Goal: Task Accomplishment & Management: Manage account settings

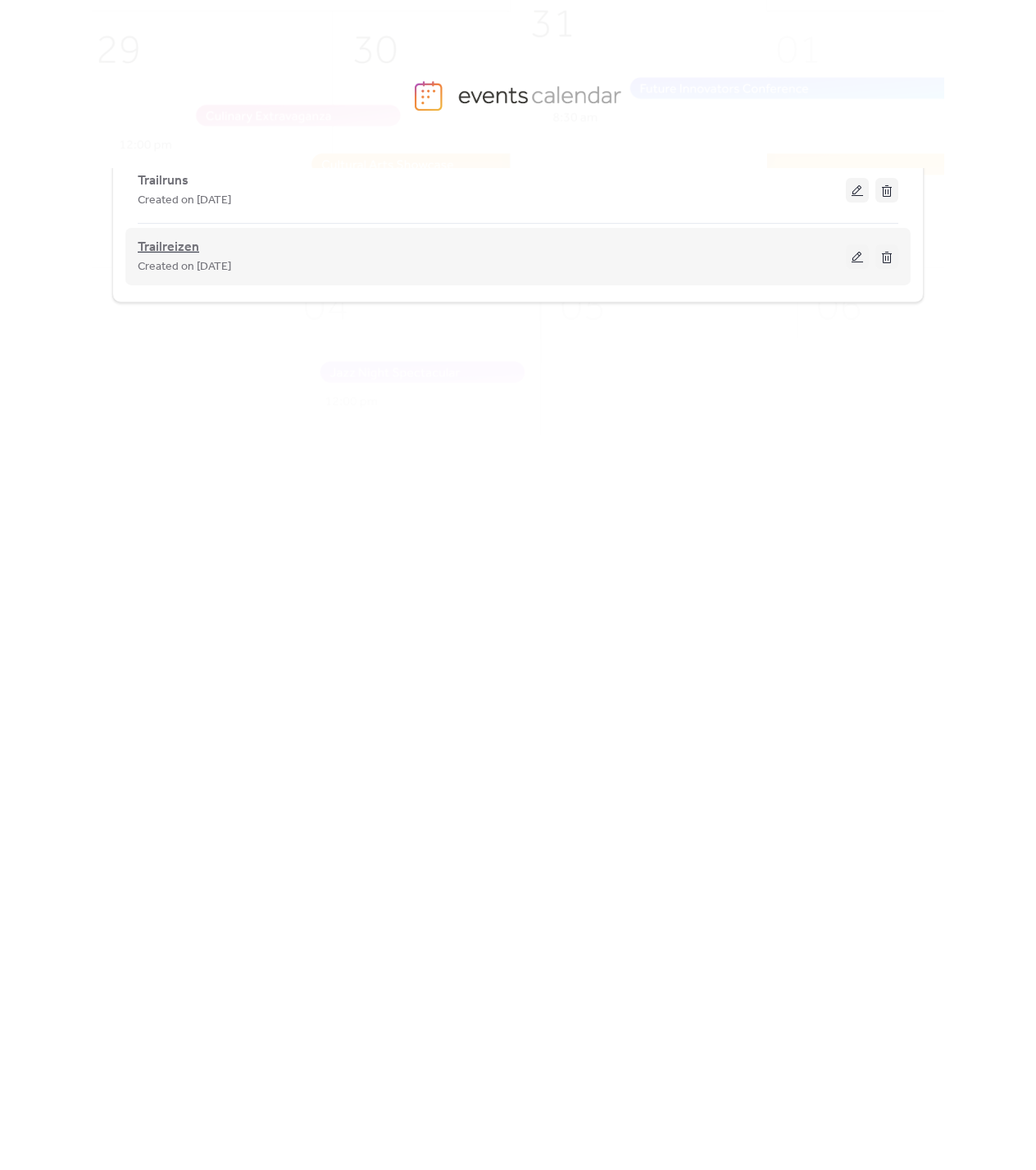
click at [180, 243] on span "Trailreizen" at bounding box center [168, 248] width 62 height 20
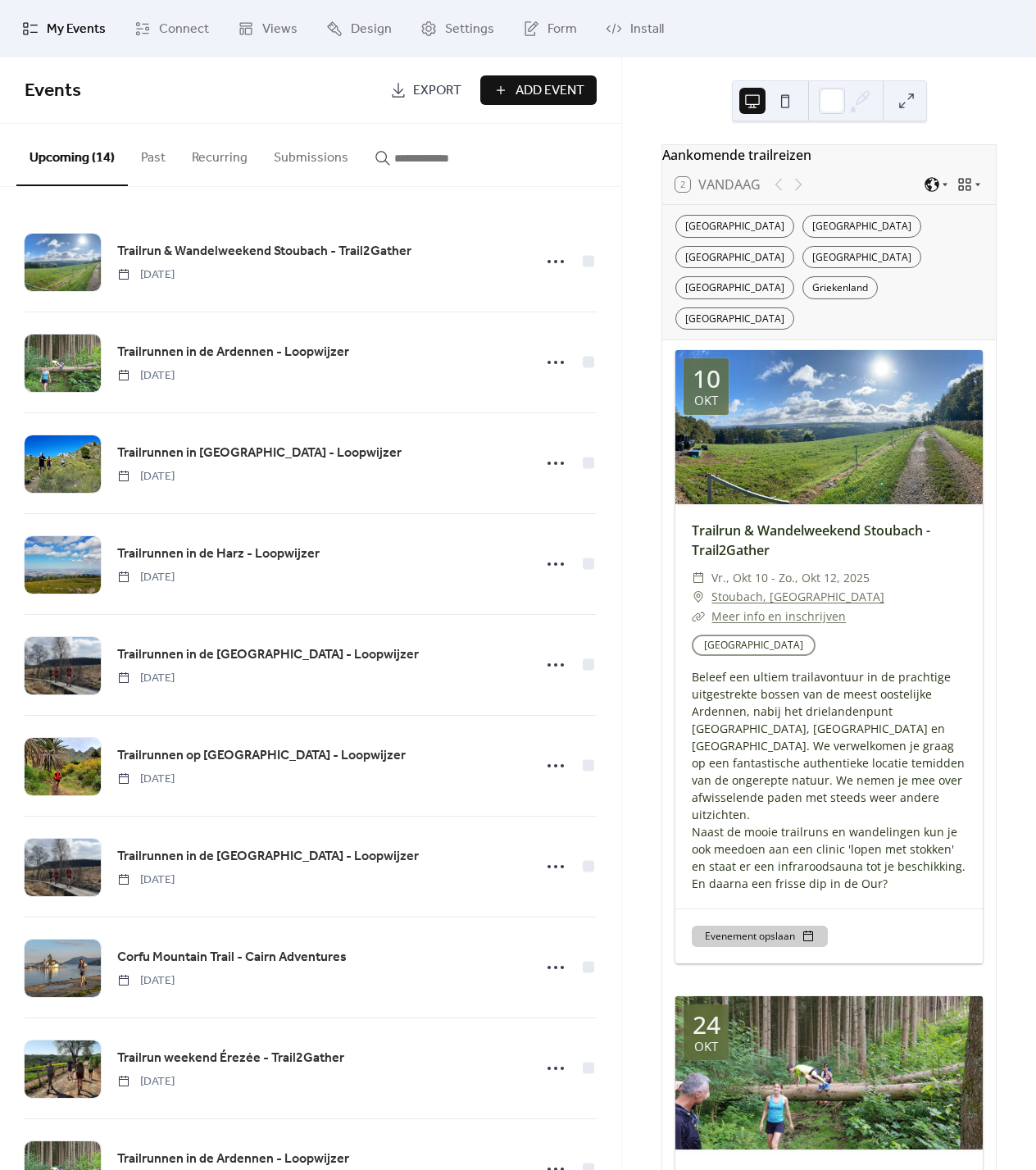
click at [478, 167] on input "button" at bounding box center [443, 158] width 98 height 20
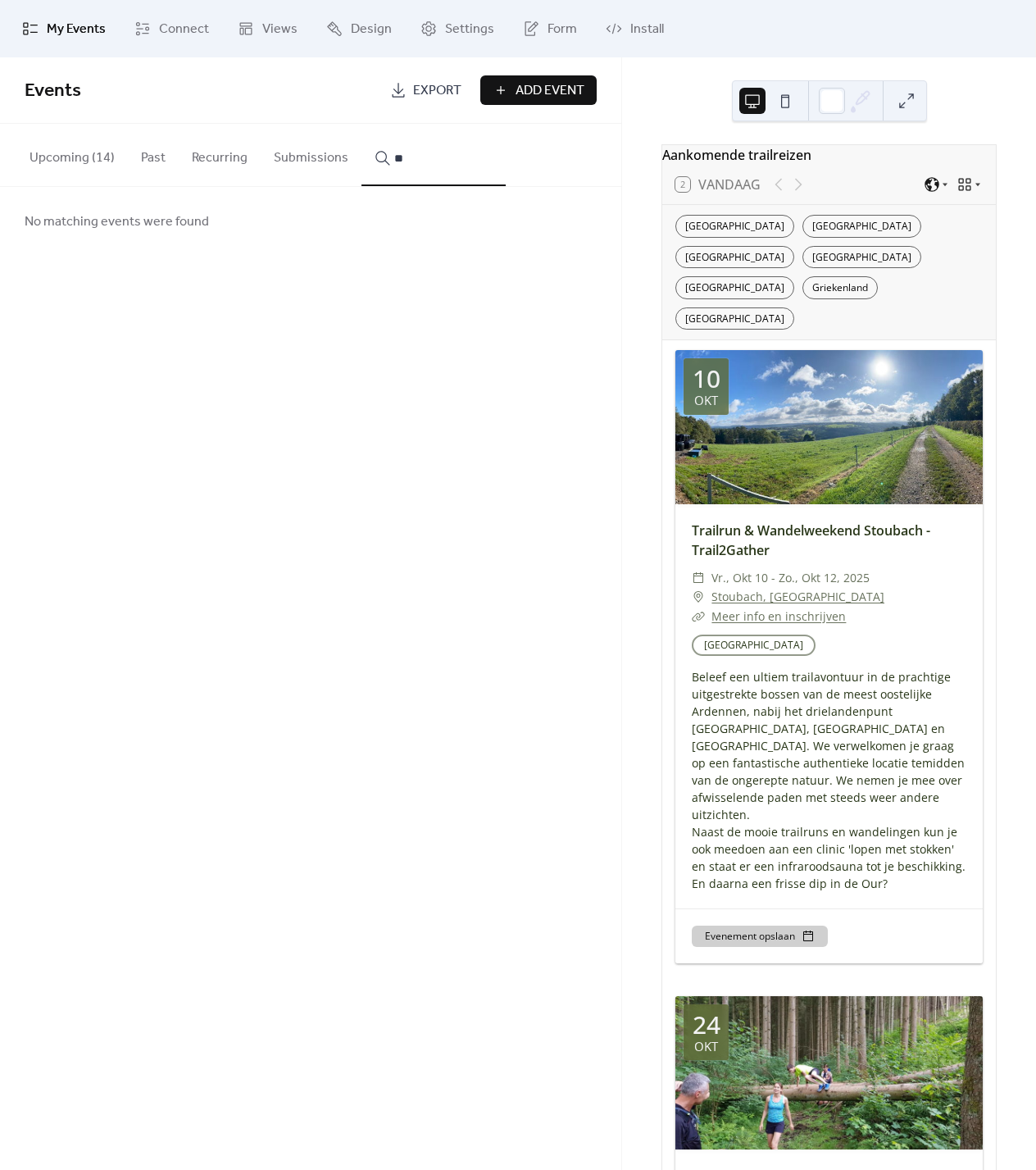
type input "*"
click at [67, 151] on button "Upcoming (14)" at bounding box center [72, 154] width 111 height 61
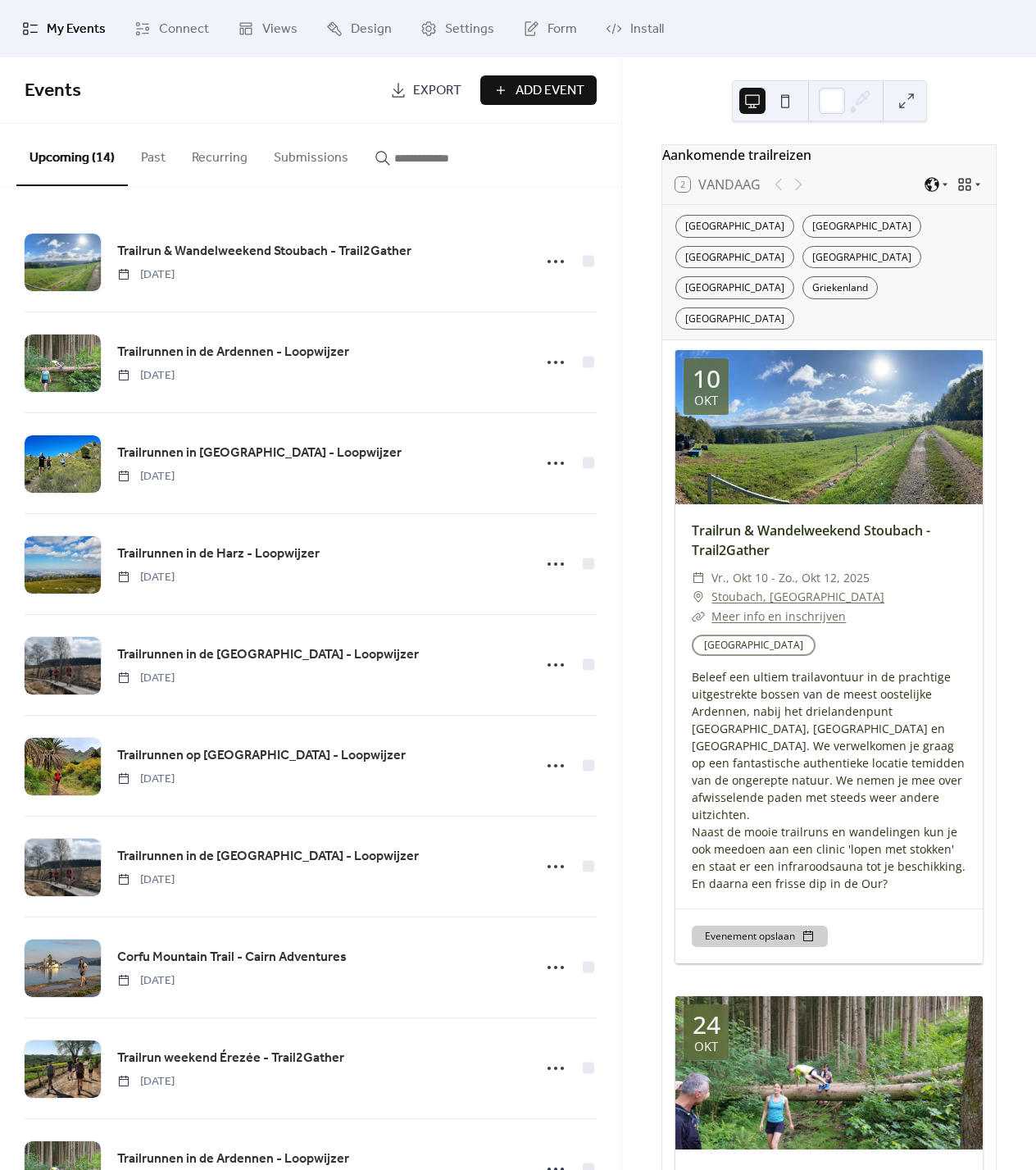
click at [460, 153] on input "button" at bounding box center [443, 158] width 98 height 20
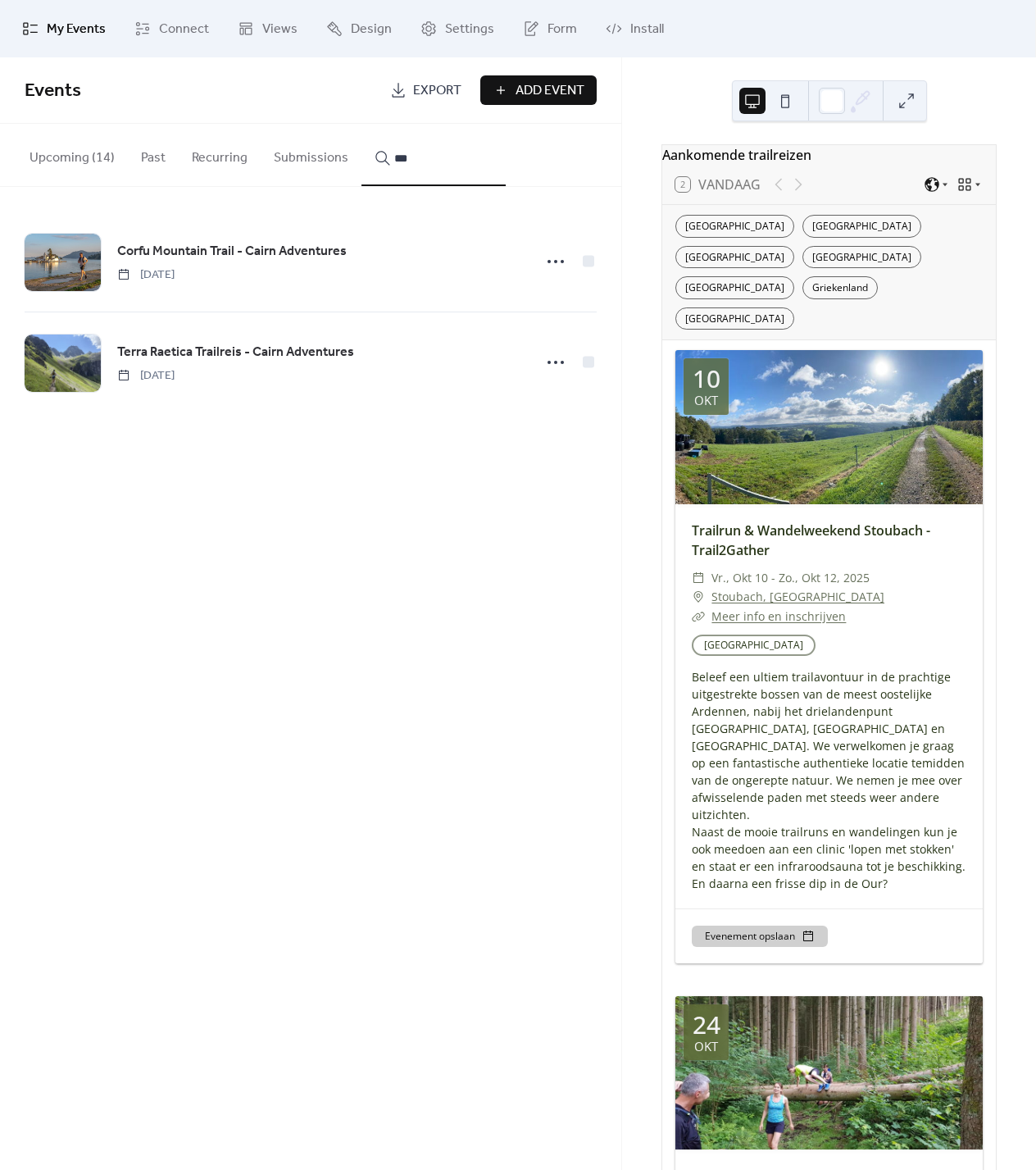
type input "***"
click at [273, 357] on span "Terra Raetica Trailreis - Cairn Adventures" at bounding box center [236, 352] width 237 height 20
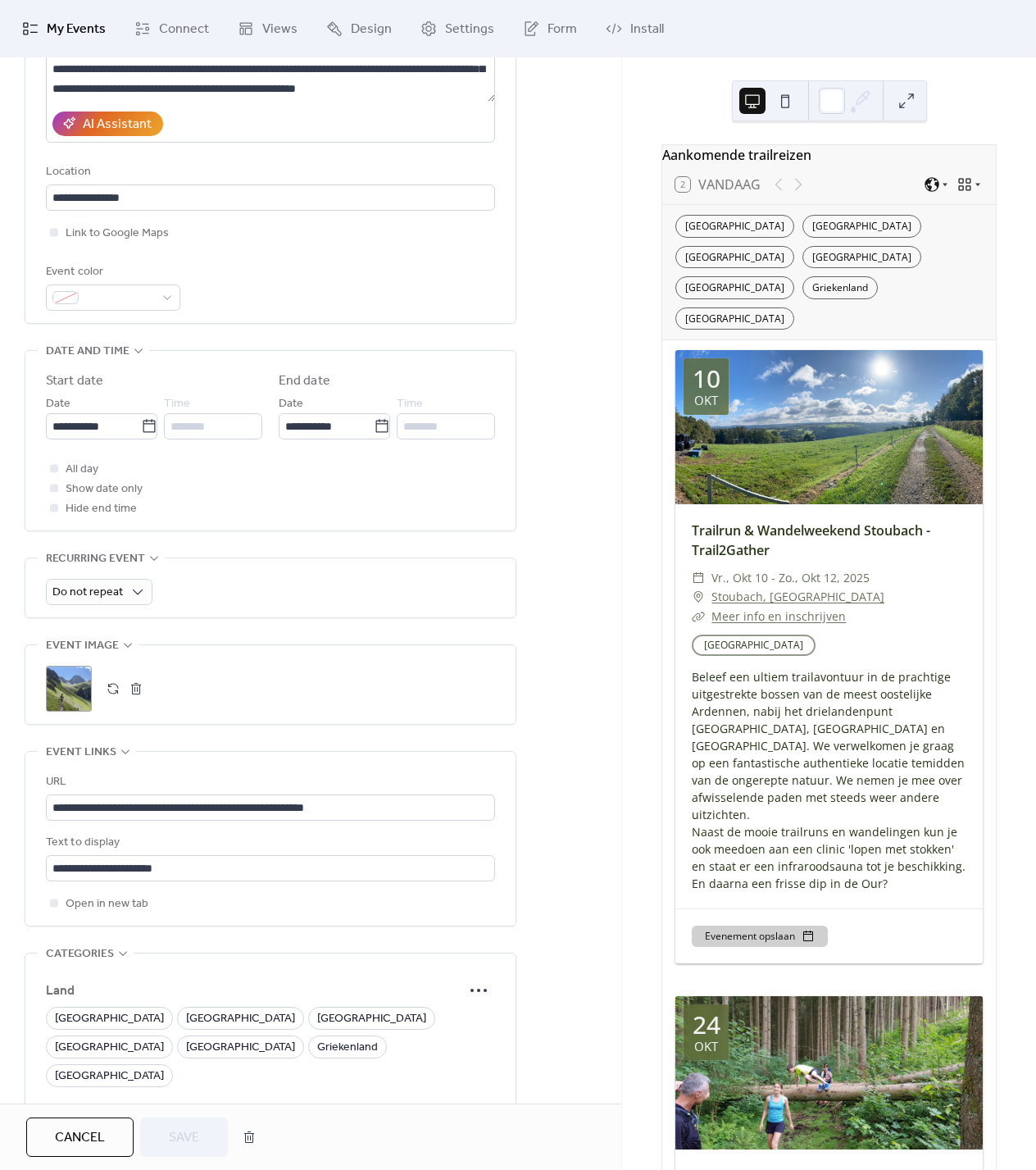
scroll to position [380, 0]
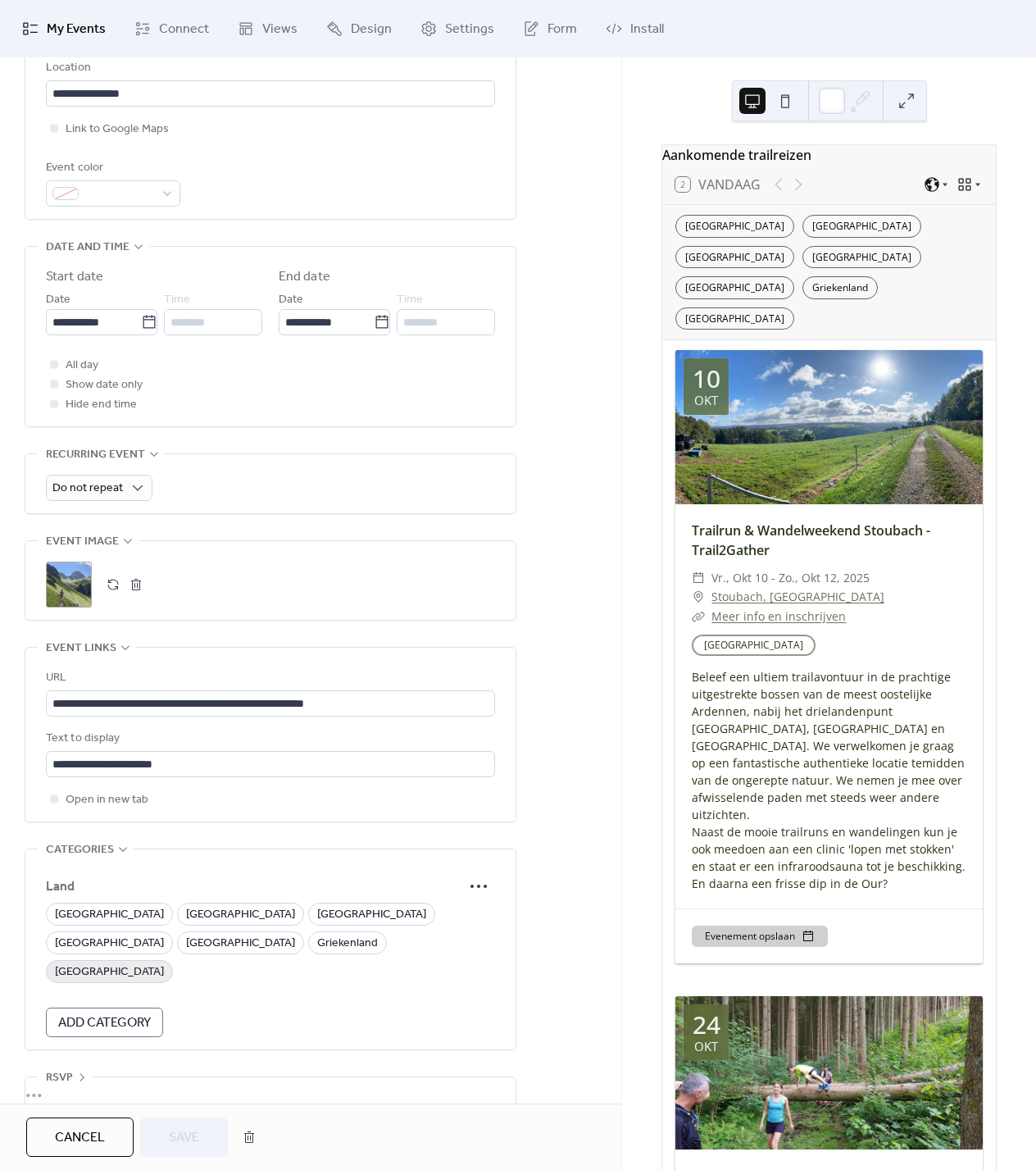
click at [84, 963] on span "[GEOGRAPHIC_DATA]" at bounding box center [110, 972] width 109 height 20
click at [193, 1130] on span "Save" at bounding box center [184, 1138] width 30 height 20
